Goal: Use online tool/utility

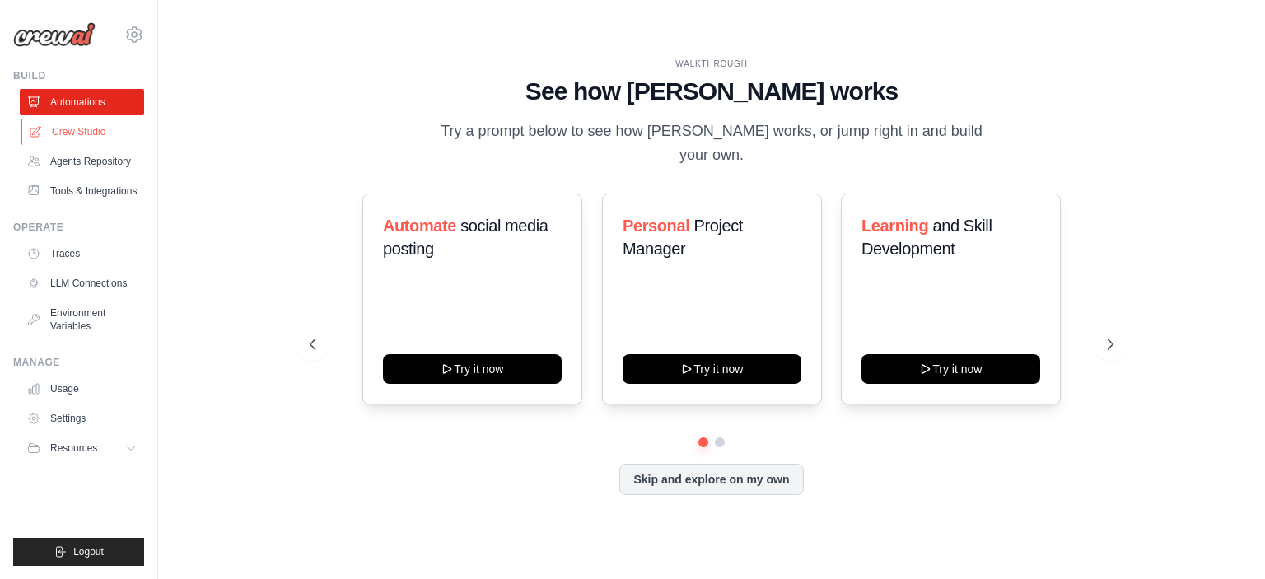
click at [66, 127] on link "Crew Studio" at bounding box center [83, 132] width 124 height 26
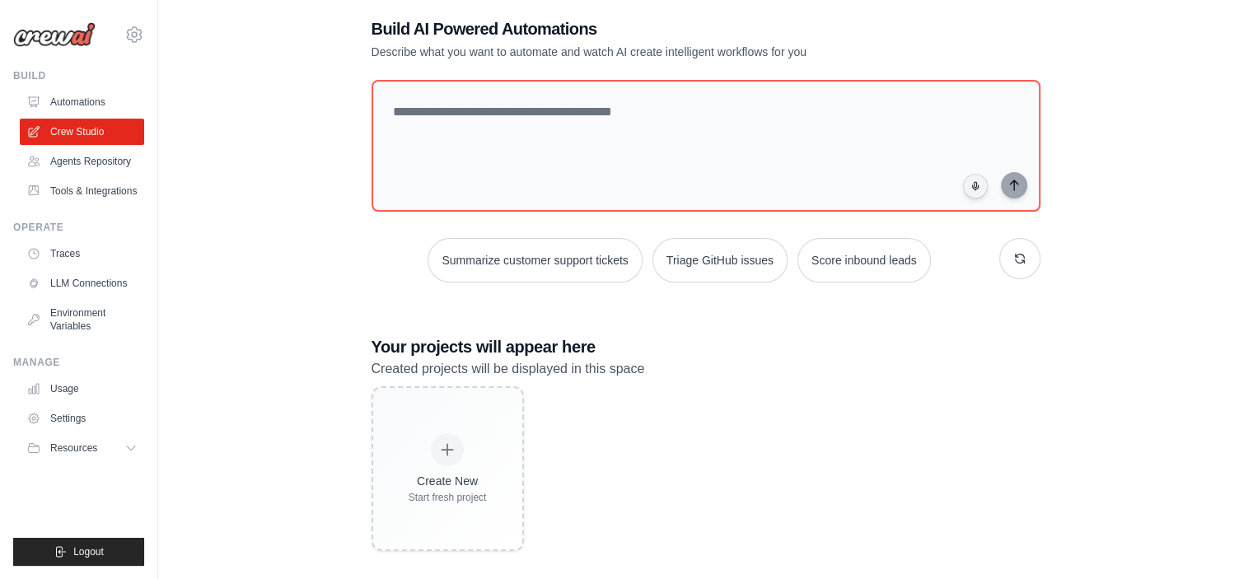
scroll to position [40, 0]
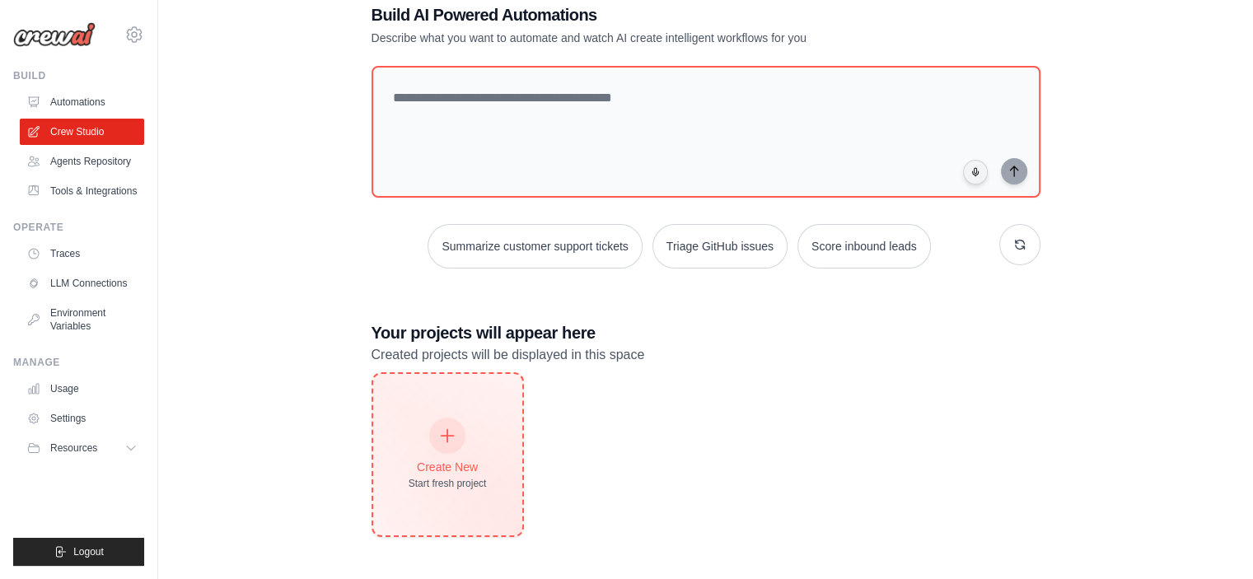
click at [389, 441] on div "Create New Start fresh project" at bounding box center [447, 454] width 149 height 161
